Goal: Information Seeking & Learning: Learn about a topic

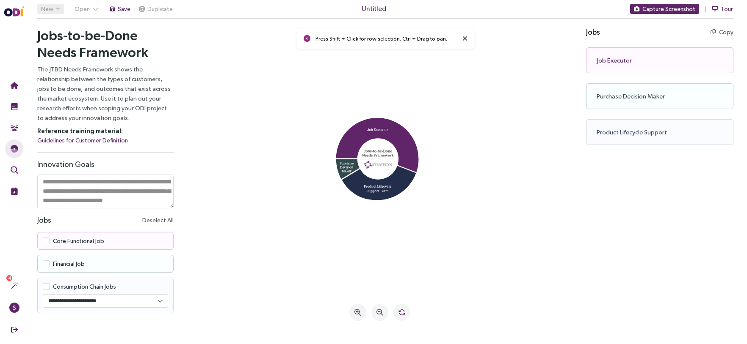
scroll to position [8, 0]
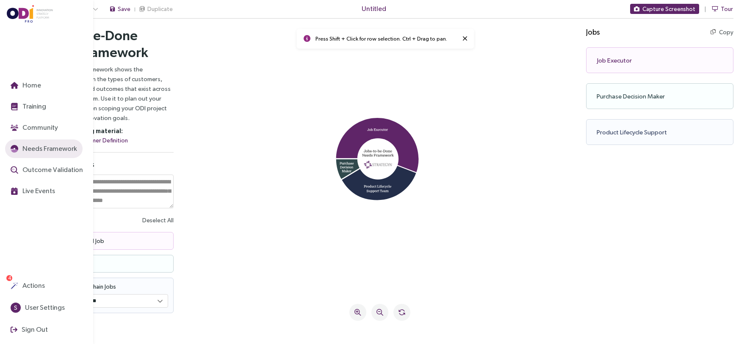
click at [15, 8] on img at bounding box center [30, 14] width 47 height 18
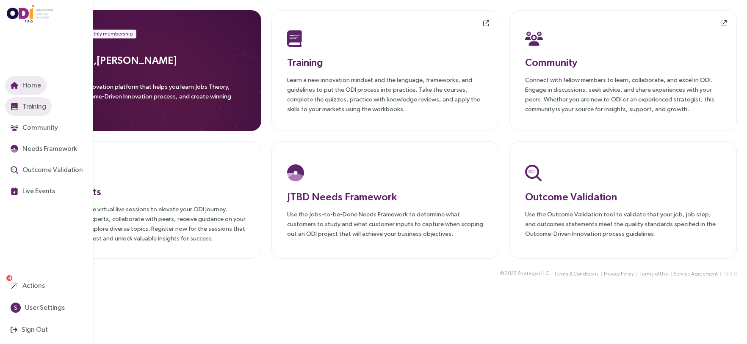
click at [39, 104] on span "Training" at bounding box center [33, 106] width 25 height 11
click at [35, 100] on button "Training" at bounding box center [28, 106] width 47 height 19
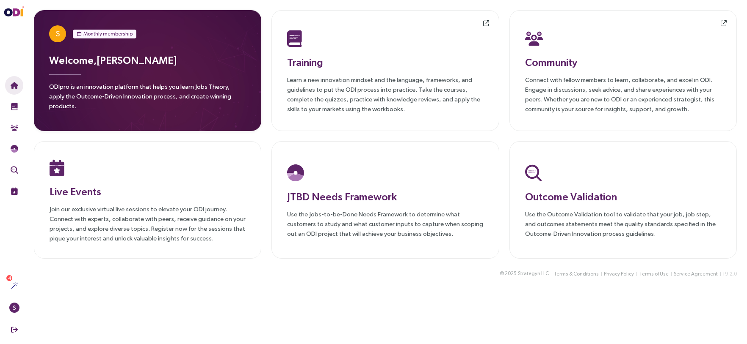
click at [106, 64] on h3 "Welcome, [PERSON_NAME]" at bounding box center [147, 59] width 197 height 15
click at [79, 22] on div "S Monthly membership Welcome, [PERSON_NAME] ODIpro is an innovation platform th…" at bounding box center [147, 70] width 227 height 121
click at [60, 39] on span "S" at bounding box center [57, 33] width 17 height 17
click at [70, 94] on p "ODIpro is an innovation platform that helps you learn Jobs Theory, apply the Ou…" at bounding box center [147, 99] width 197 height 34
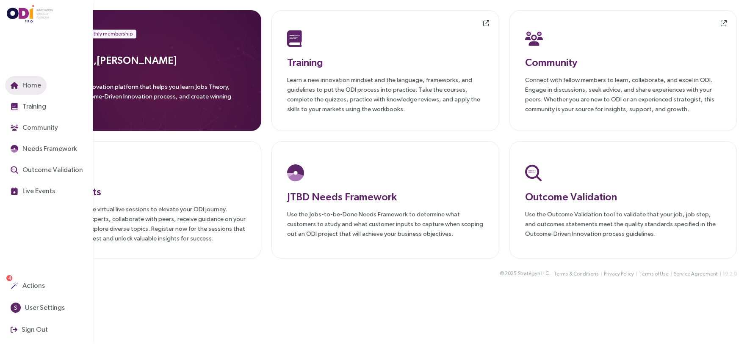
drag, startPoint x: 117, startPoint y: 33, endPoint x: 3, endPoint y: 44, distance: 115.2
click at [114, 34] on span "Monthly membership" at bounding box center [107, 34] width 49 height 8
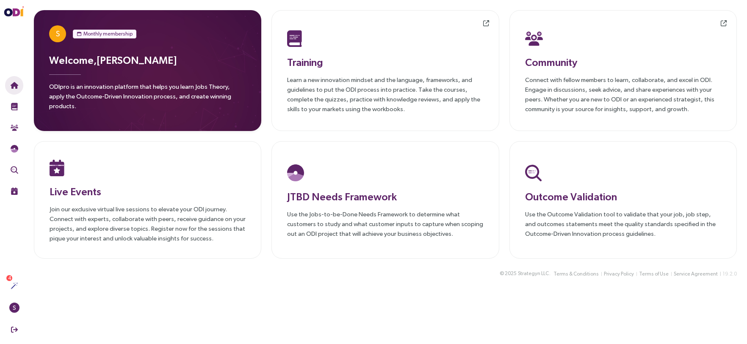
click at [127, 33] on span "Monthly membership" at bounding box center [107, 34] width 49 height 8
click at [111, 75] on div "Welcome, [PERSON_NAME] ODIpro is an innovation platform that helps you learn Jo…" at bounding box center [147, 83] width 197 height 63
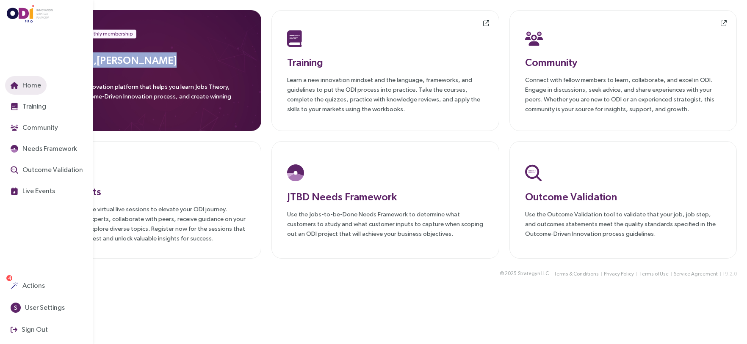
click at [29, 6] on img at bounding box center [30, 14] width 47 height 18
click at [28, 11] on img at bounding box center [30, 14] width 47 height 18
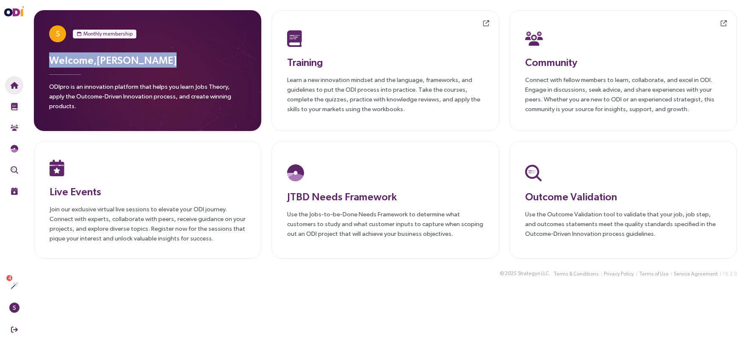
click at [167, 56] on h3 "Welcome, [PERSON_NAME]" at bounding box center [147, 59] width 197 height 15
click at [39, 96] on div "S Monthly membership Welcome, [PERSON_NAME] ODIpro is an innovation platform th…" at bounding box center [147, 70] width 227 height 121
click at [99, 96] on p "ODIpro is an innovation platform that helps you learn Jobs Theory, apply the Ou…" at bounding box center [147, 99] width 197 height 34
click at [472, 200] on h3 "JTBD Needs Framework" at bounding box center [385, 196] width 196 height 15
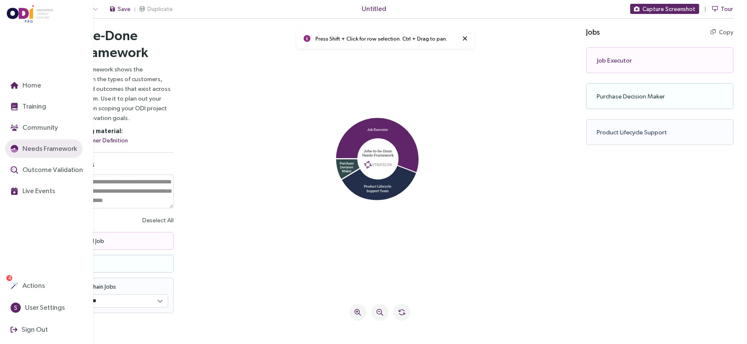
click at [20, 9] on img at bounding box center [30, 14] width 47 height 18
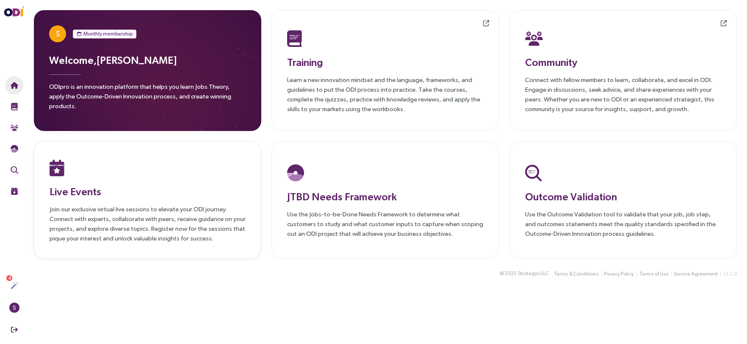
click at [96, 184] on h3 "Live Events" at bounding box center [148, 191] width 196 height 15
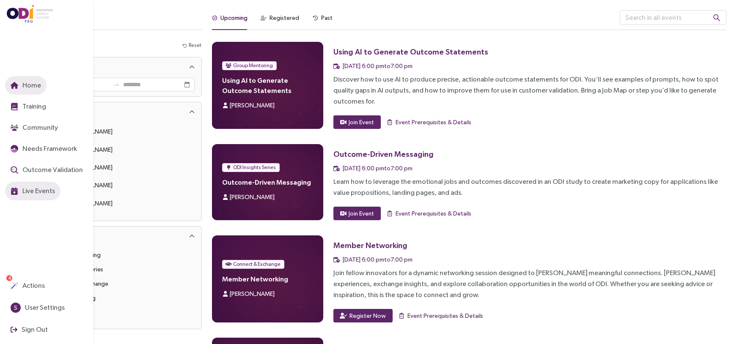
click at [33, 81] on span "Home" at bounding box center [31, 85] width 20 height 11
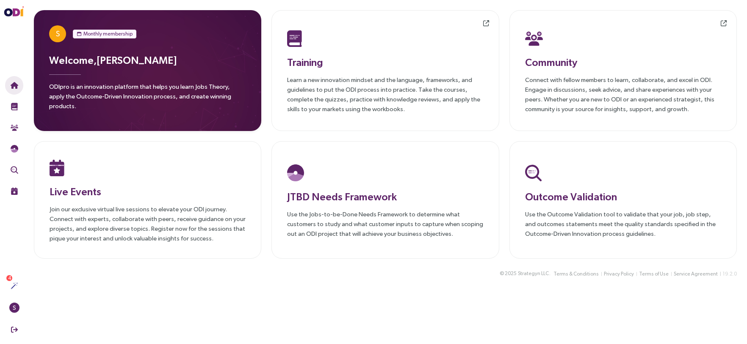
click at [63, 42] on div "S Monthly membership" at bounding box center [147, 33] width 197 height 17
click at [66, 41] on div "S Monthly membership" at bounding box center [147, 33] width 197 height 17
click at [55, 59] on div "S Monthly membership Welcome, [PERSON_NAME] ODIpro is an innovation platform th…" at bounding box center [147, 70] width 197 height 91
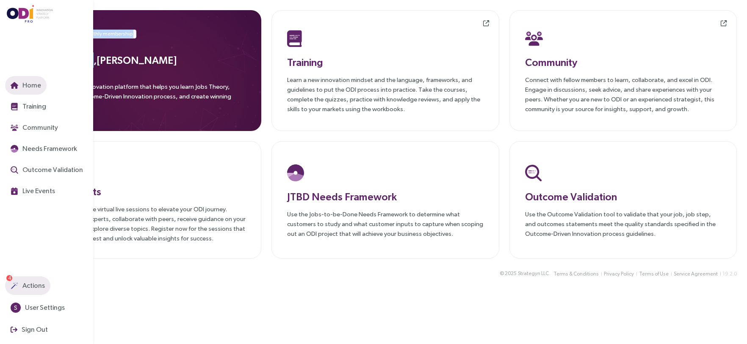
click at [36, 281] on span "Actions" at bounding box center [33, 286] width 24 height 11
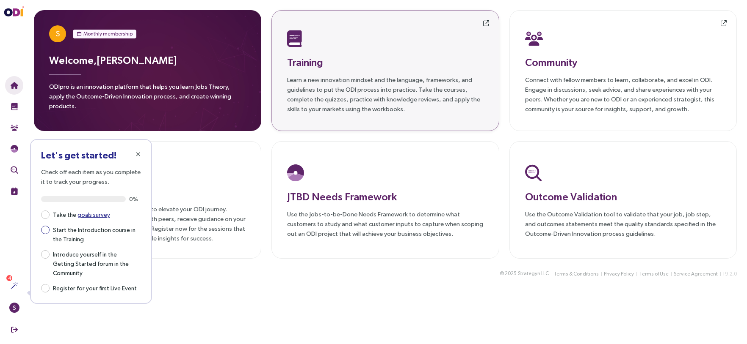
click at [77, 237] on span "Start the Introduction course in the Training" at bounding box center [95, 234] width 91 height 19
click at [64, 231] on span "Start the Introduction course in the Training" at bounding box center [95, 234] width 91 height 19
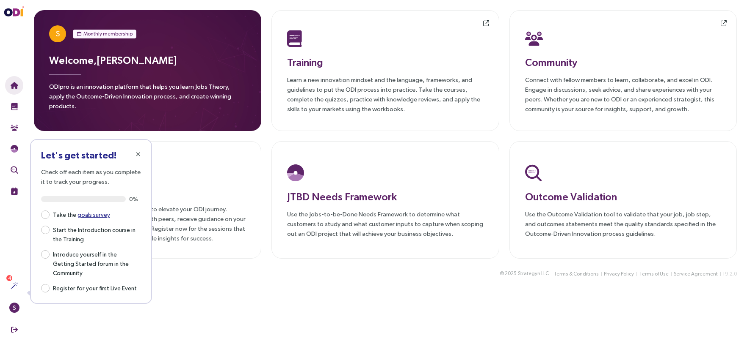
click at [221, 288] on main "S Monthly membership Welcome, [PERSON_NAME] ODIpro is an innovation platform th…" at bounding box center [385, 172] width 723 height 344
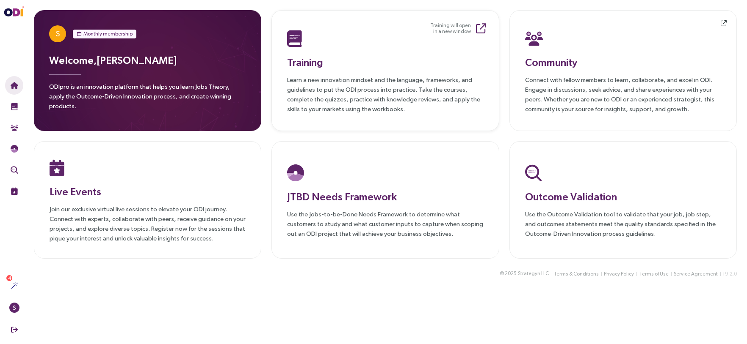
click at [344, 75] on p "Learn a new innovation mindset and the language, frameworks, and guidelines to …" at bounding box center [385, 94] width 196 height 39
click at [457, 28] on small "Training will open in a new window" at bounding box center [450, 28] width 41 height 12
